Goal: Communication & Community: Participate in discussion

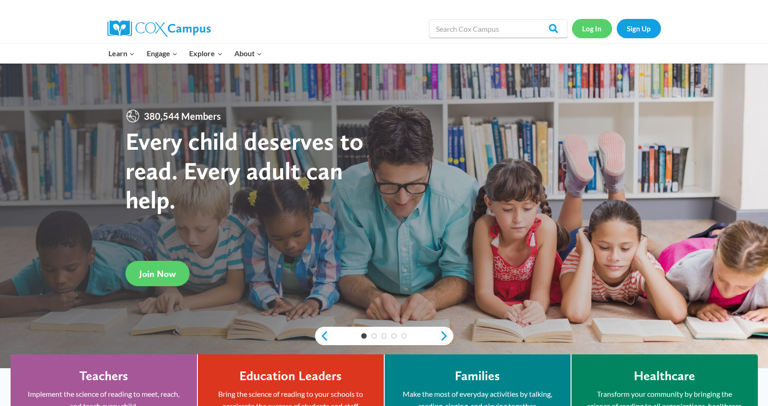
click at [592, 30] on link "Log In" at bounding box center [592, 28] width 40 height 19
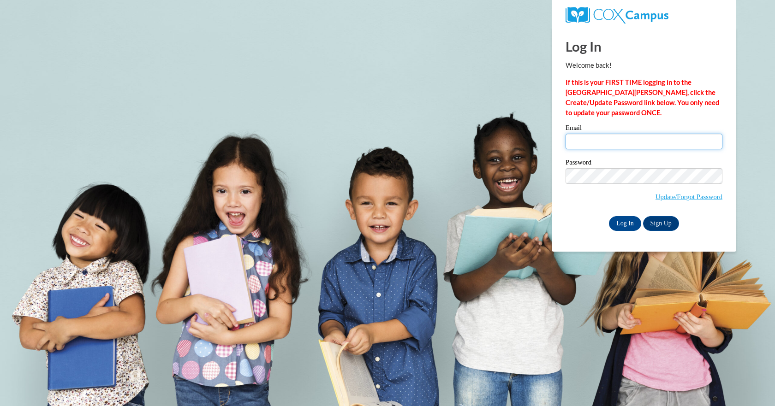
click at [623, 141] on input "Email" at bounding box center [643, 142] width 157 height 16
type input "samantha16bailey@gmail.com"
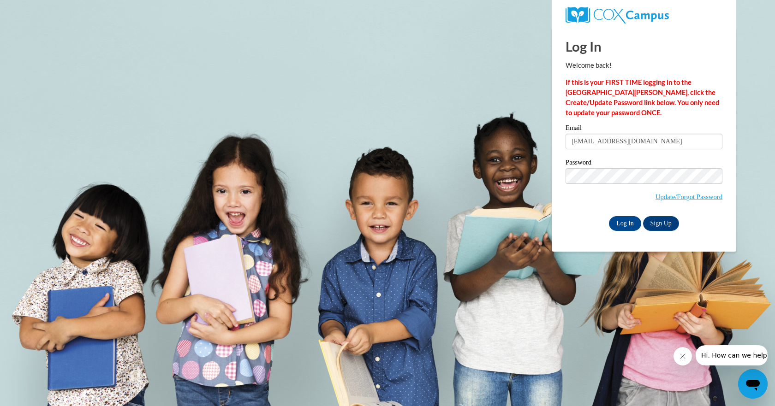
click at [560, 219] on div "Please enter your email! Please enter your password! Email samantha16bailey@gma…" at bounding box center [644, 178] width 171 height 106
click at [619, 221] on input "Log In" at bounding box center [625, 223] width 32 height 15
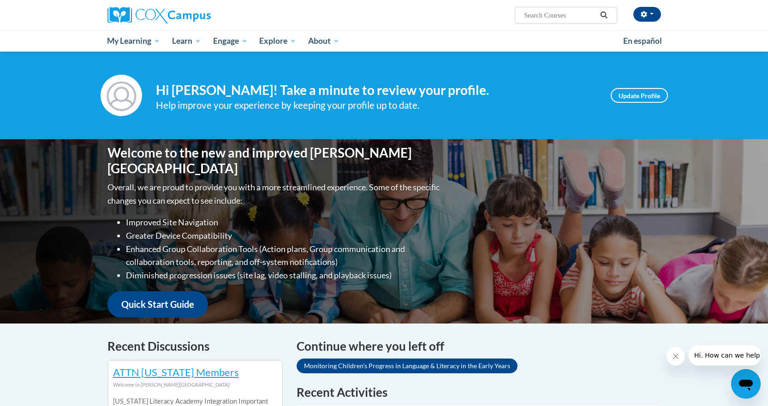
drag, startPoint x: 774, startPoint y: 107, endPoint x: 774, endPoint y: 67, distance: 39.7
click at [767, 67] on html "Samantha Bailey (America/New_York UTC-04:00) My Profile Inbox My Transcripts Lo…" at bounding box center [384, 203] width 768 height 406
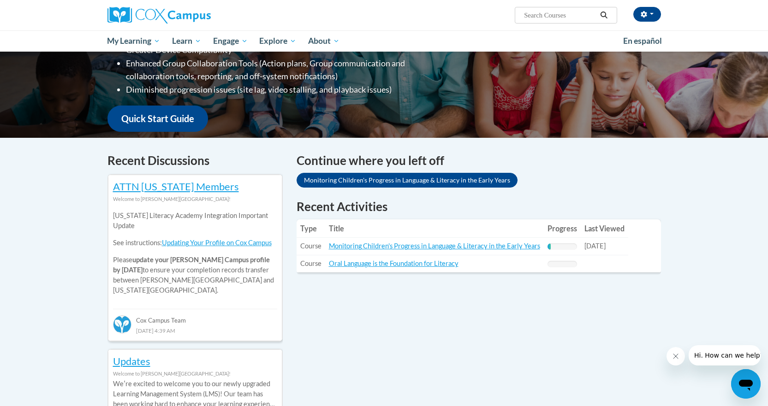
scroll to position [196, 0]
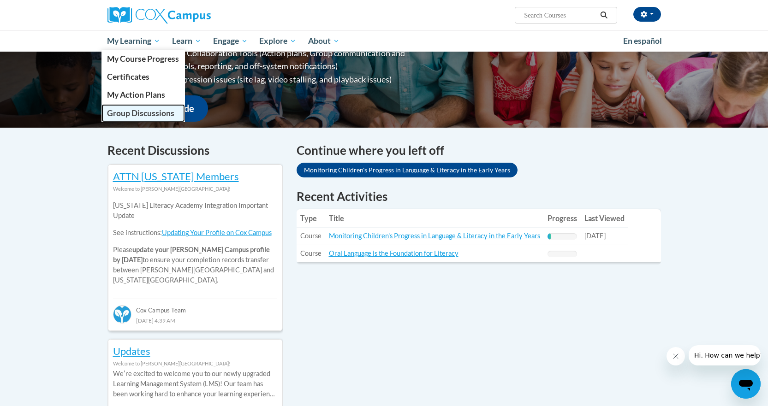
click at [159, 116] on span "Group Discussions" at bounding box center [140, 113] width 67 height 10
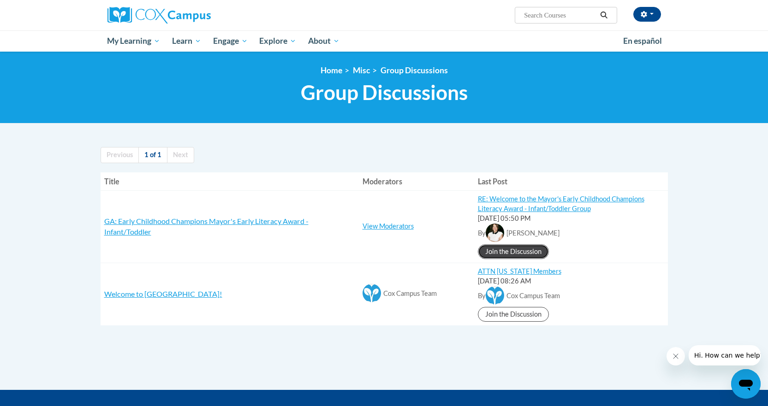
click at [530, 249] on link "Join the Discussion" at bounding box center [513, 251] width 71 height 15
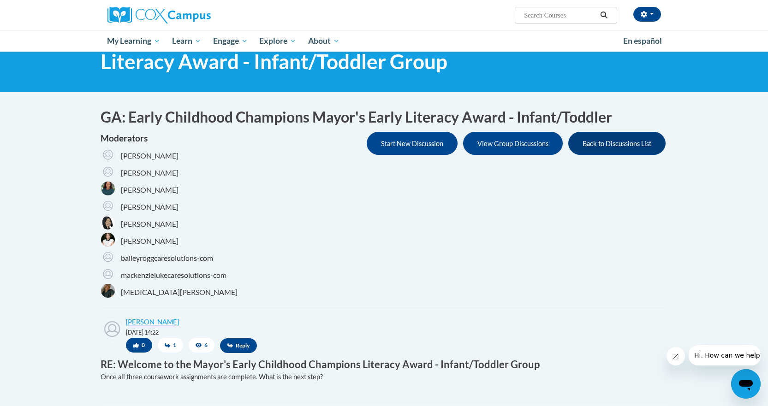
scroll to position [18, 0]
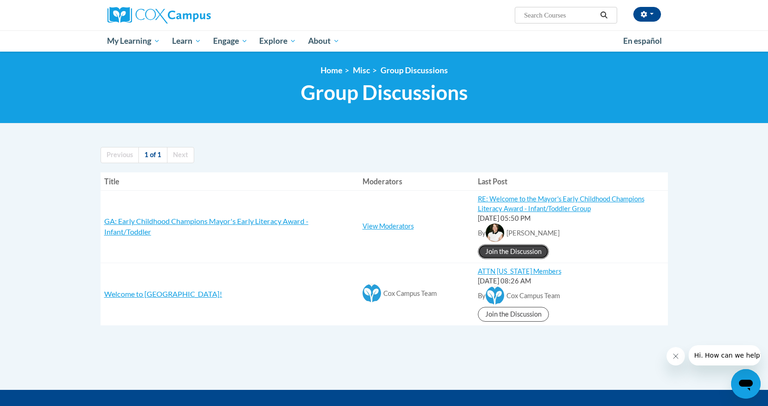
click at [514, 253] on link "Join the Discussion" at bounding box center [513, 251] width 71 height 15
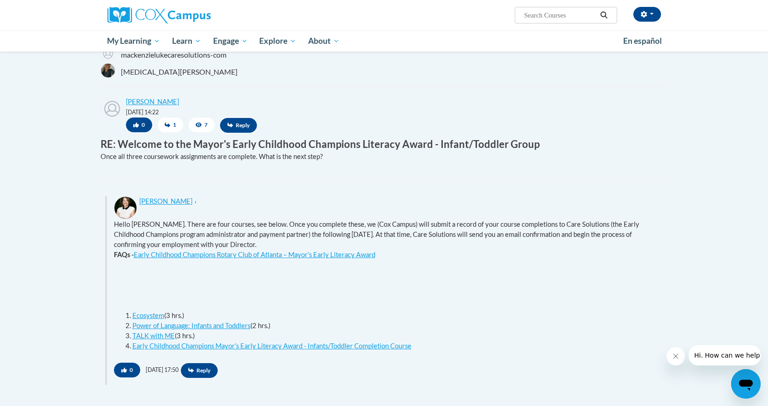
scroll to position [277, 0]
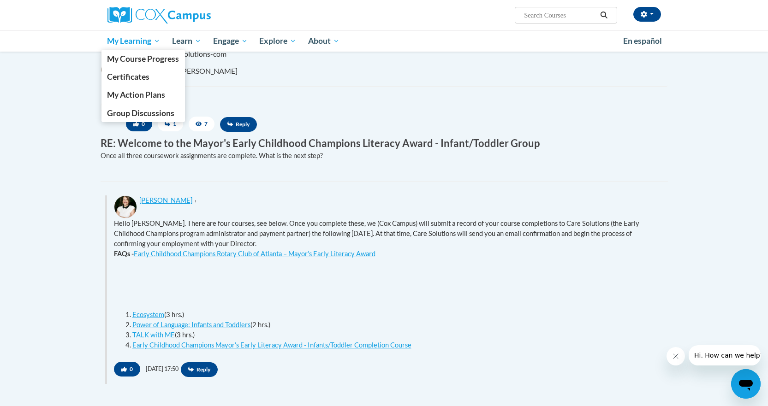
click at [137, 42] on span "My Learning" at bounding box center [133, 41] width 53 height 11
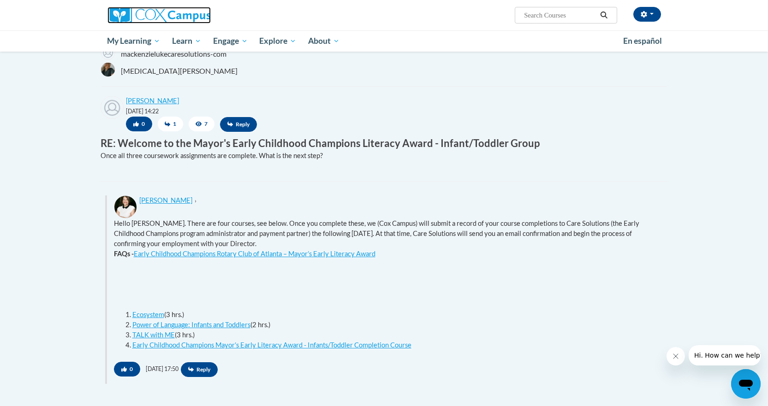
click at [147, 17] on img at bounding box center [158, 15] width 103 height 17
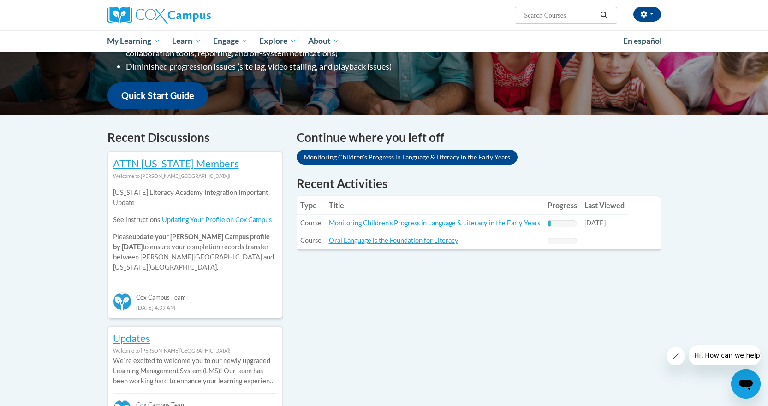
scroll to position [184, 0]
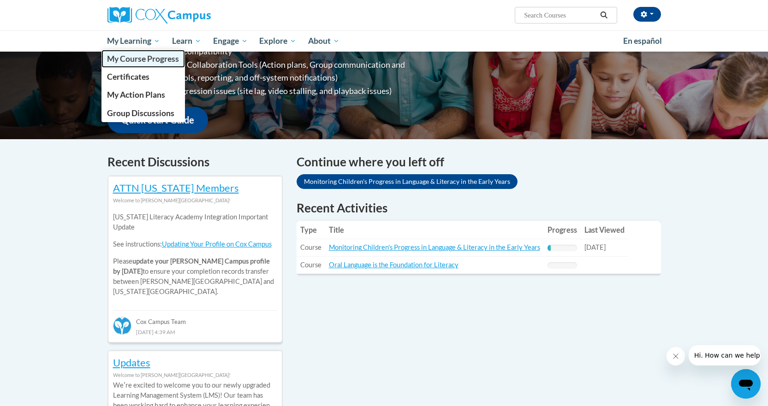
click at [136, 61] on span "My Course Progress" at bounding box center [143, 59] width 72 height 10
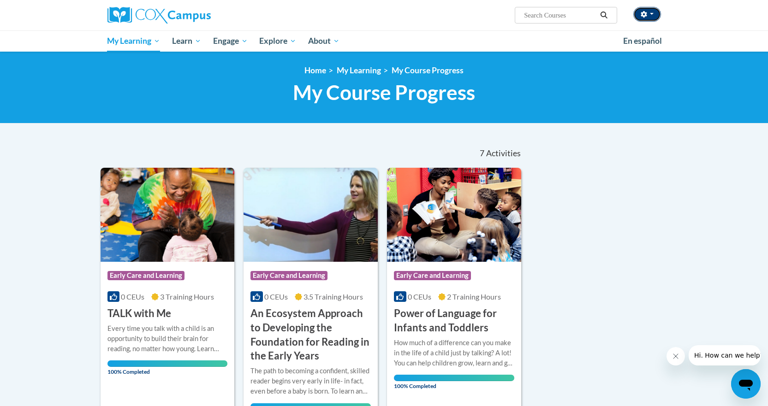
click at [644, 12] on icon "button" at bounding box center [644, 14] width 6 height 6
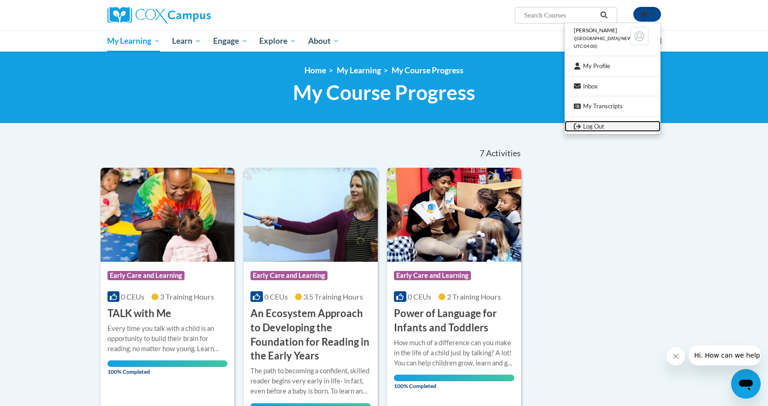
click at [593, 126] on link "Log Out" at bounding box center [613, 127] width 96 height 12
